Goal: Check status: Check status

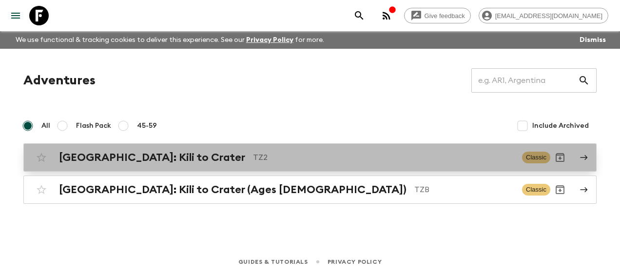
click at [72, 159] on h2 "[GEOGRAPHIC_DATA]: Kili to Crater" at bounding box center [152, 157] width 186 height 13
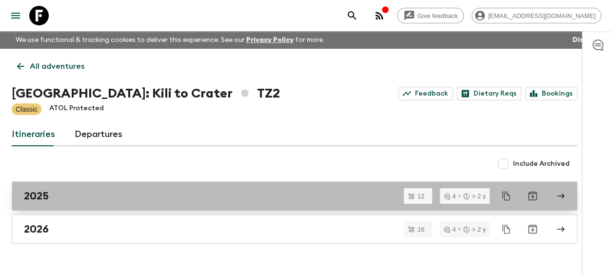
click at [57, 194] on div "2025" at bounding box center [285, 196] width 523 height 13
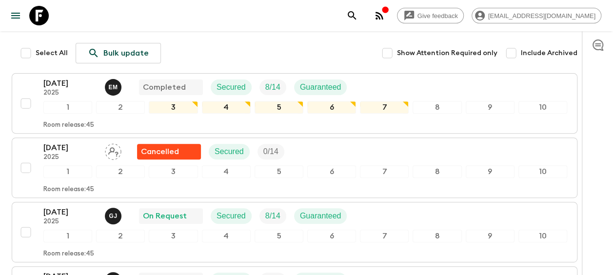
scroll to position [146, 0]
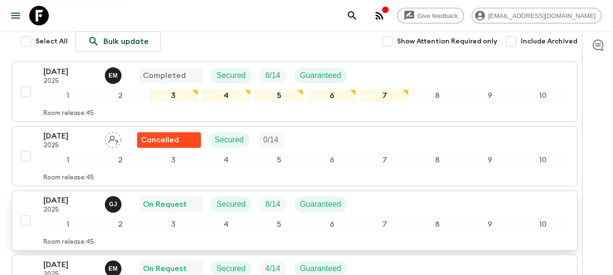
click at [57, 195] on p "[DATE]" at bounding box center [70, 201] width 54 height 12
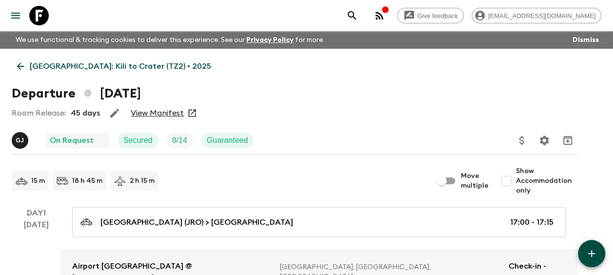
click at [157, 113] on link "View Manifest" at bounding box center [157, 113] width 53 height 10
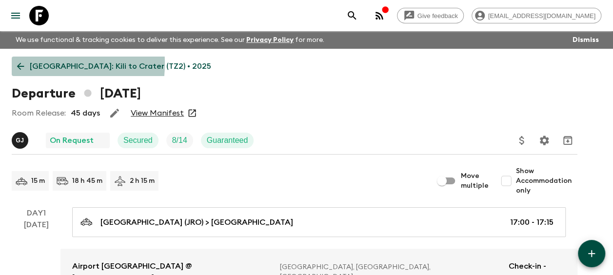
click at [21, 63] on icon at bounding box center [20, 66] width 11 height 11
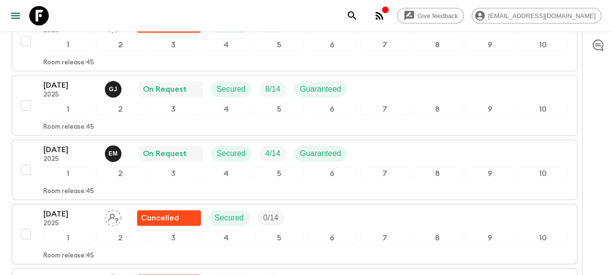
scroll to position [293, 0]
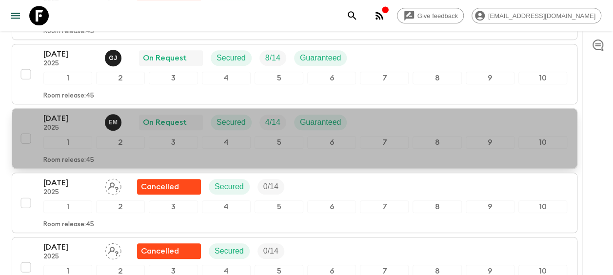
click at [78, 116] on p "[DATE]" at bounding box center [70, 119] width 54 height 12
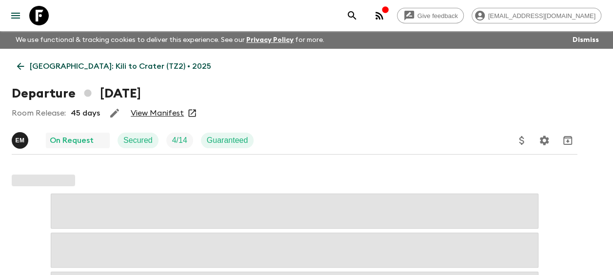
click at [157, 111] on link "View Manifest" at bounding box center [157, 113] width 53 height 10
